Goal: Task Accomplishment & Management: Complete application form

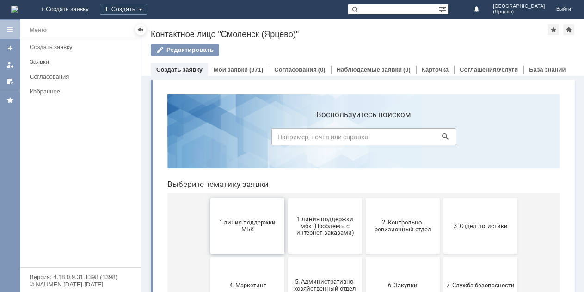
click at [252, 229] on span "1 линия поддержки МБК" at bounding box center [247, 226] width 68 height 14
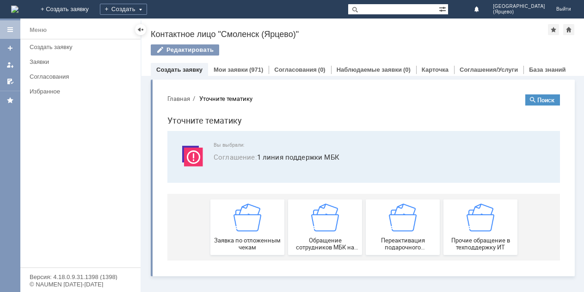
click at [252, 229] on img at bounding box center [248, 218] width 28 height 28
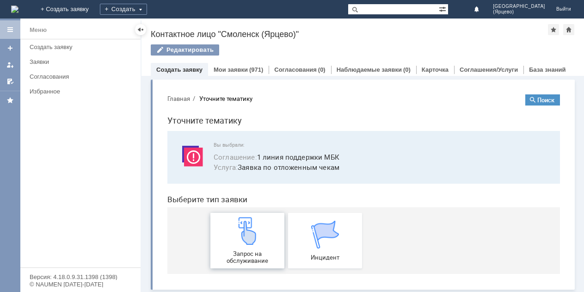
click at [251, 229] on img at bounding box center [248, 231] width 28 height 28
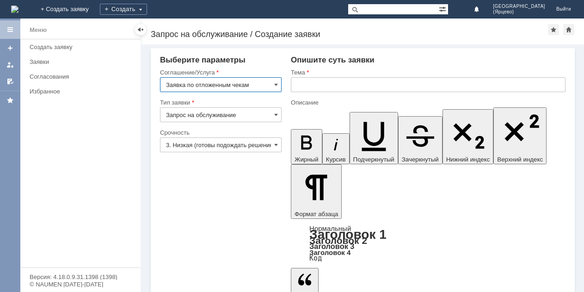
click at [256, 144] on input "3. Низкая (готовы подождать решение)" at bounding box center [221, 144] width 122 height 15
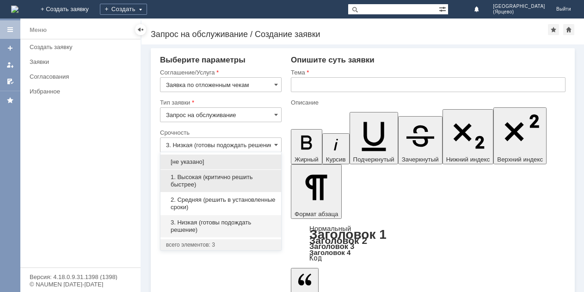
click at [228, 179] on span "1. Высокая (критично решить быстрее)" at bounding box center [221, 181] width 110 height 15
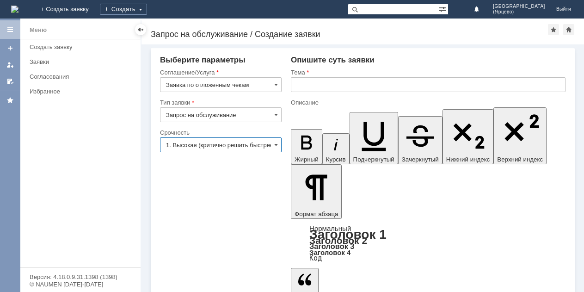
type input "1. Высокая (критично решить быстрее)"
click at [319, 83] on input "text" at bounding box center [428, 84] width 275 height 15
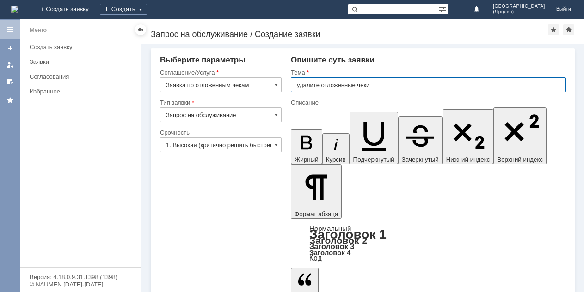
type input "удалите отложенные чеки"
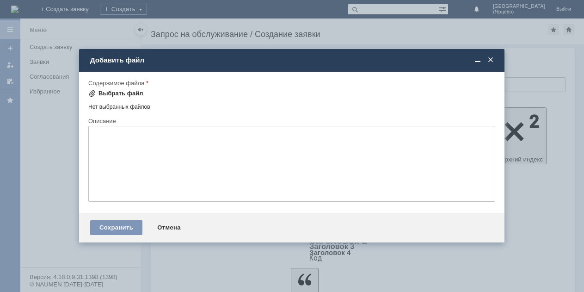
click at [93, 93] on span at bounding box center [91, 93] width 7 height 7
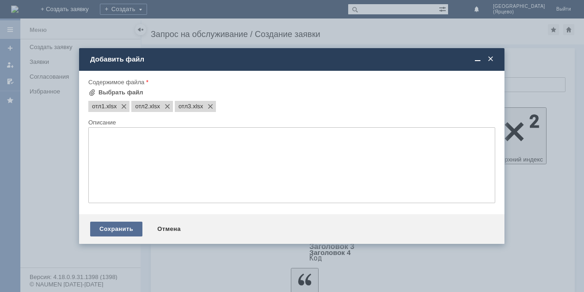
click at [120, 228] on div "Сохранить" at bounding box center [116, 229] width 52 height 15
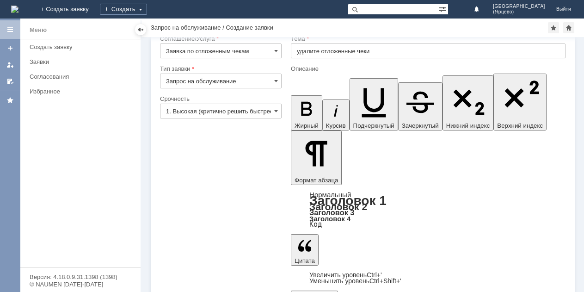
scroll to position [26, 0]
